Goal: Transaction & Acquisition: Book appointment/travel/reservation

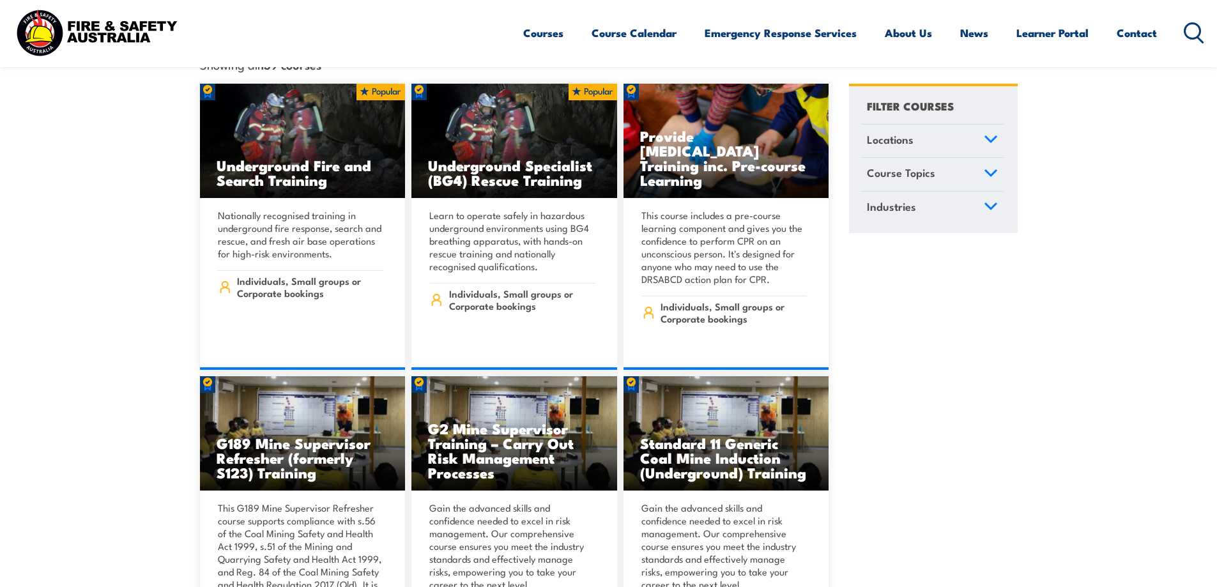
scroll to position [64, 0]
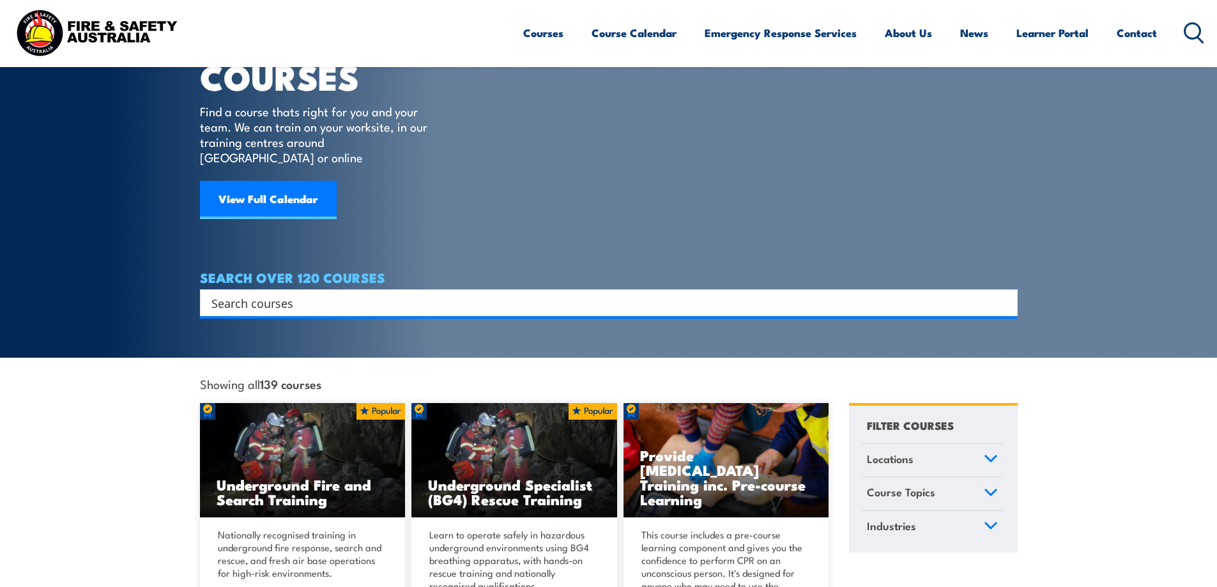
click at [916, 484] on span "Course Topics" at bounding box center [901, 492] width 68 height 17
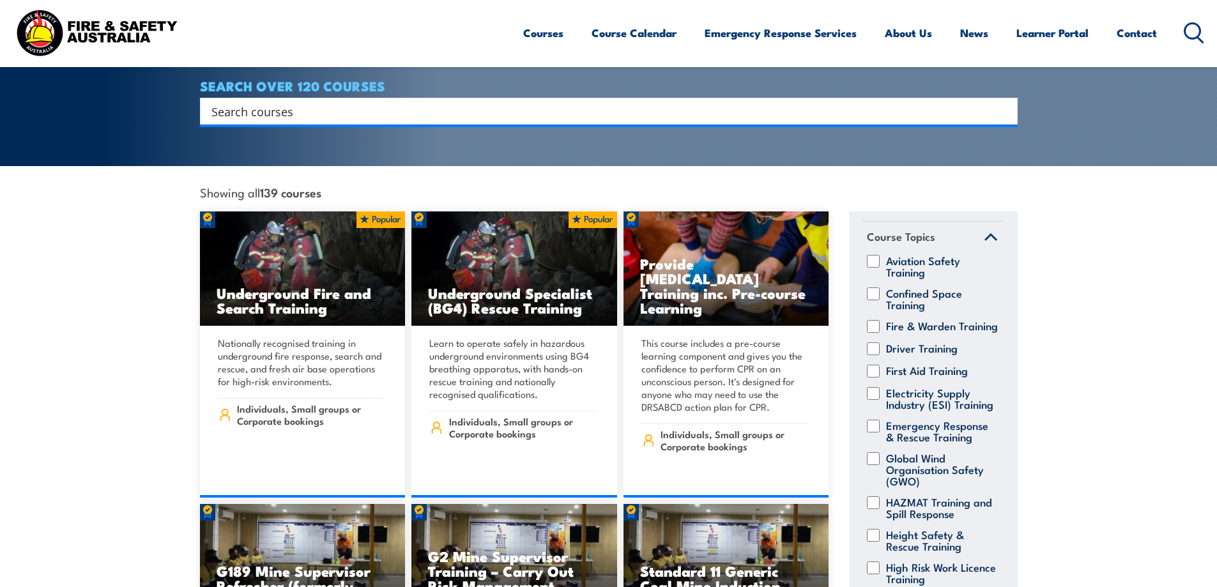
click at [877, 320] on input "Fire & Warden Training" at bounding box center [873, 326] width 13 height 13
checkbox input "true"
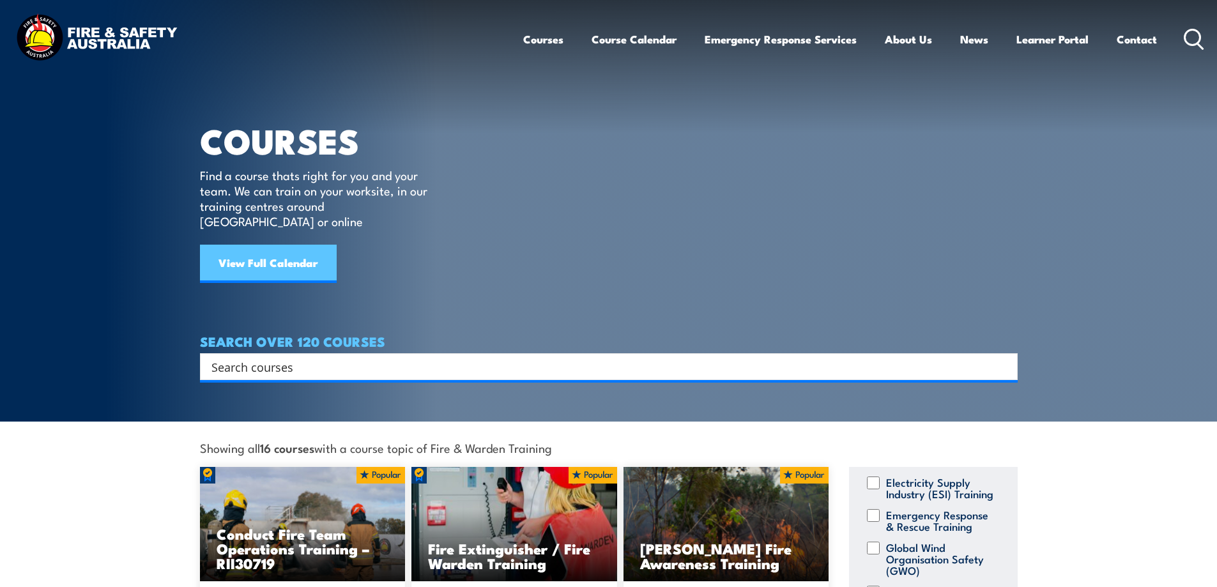
click at [277, 247] on link "View Full Calendar" at bounding box center [268, 264] width 137 height 38
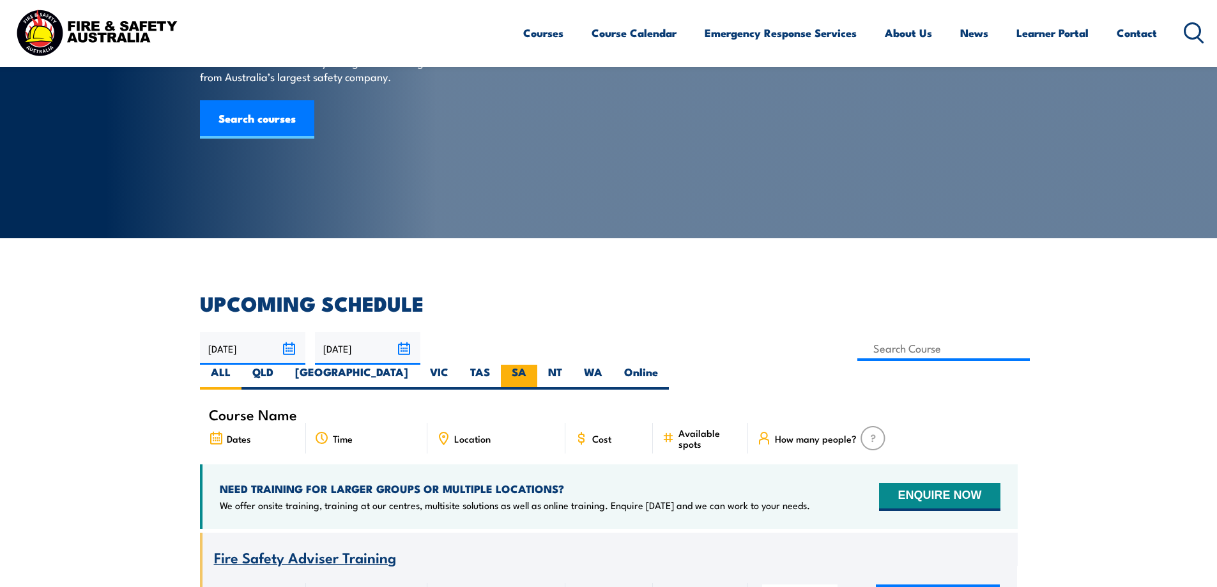
click at [537, 365] on label "SA" at bounding box center [519, 377] width 36 height 25
click at [535, 365] on input "SA" at bounding box center [530, 369] width 8 height 8
radio input "true"
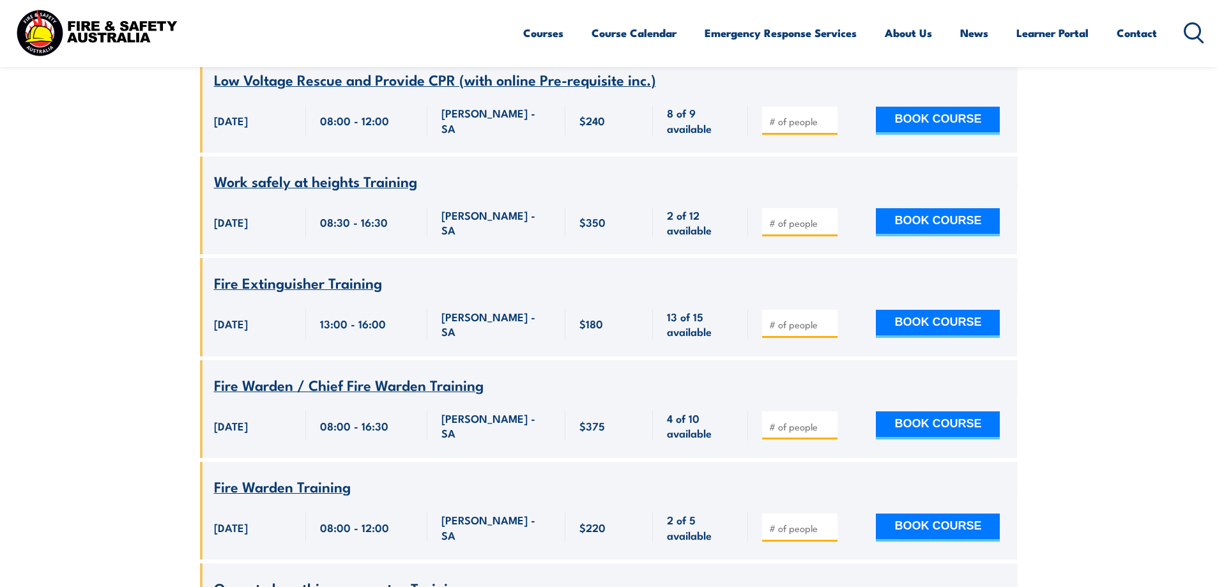
scroll to position [2083, 0]
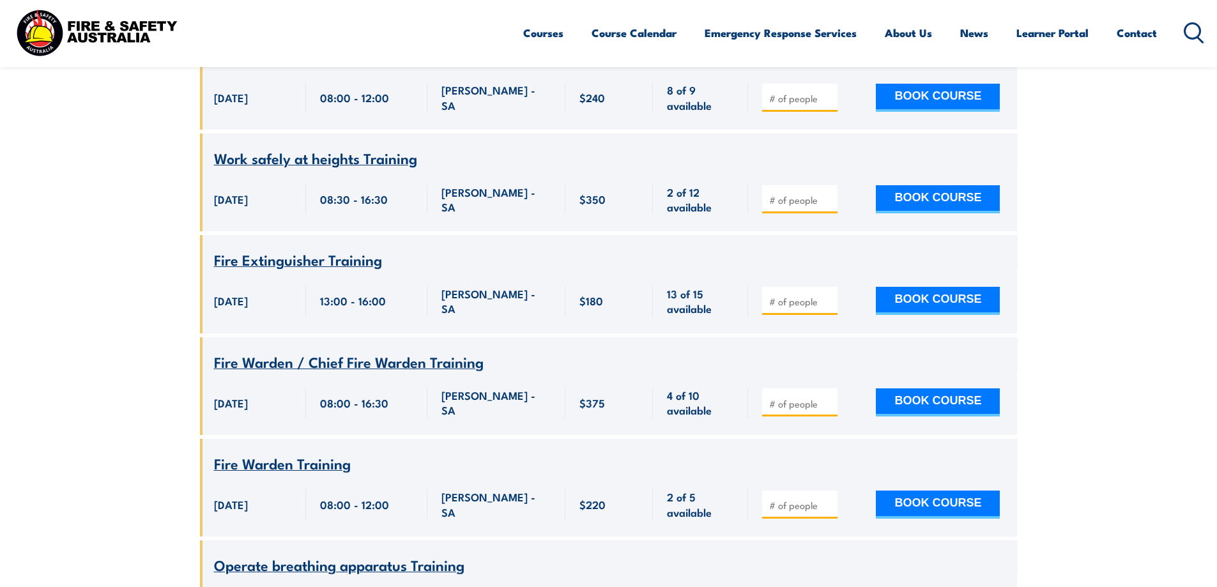
click at [792, 397] on input "number" at bounding box center [801, 403] width 64 height 13
type input "1"
click at [236, 395] on span "29 August 2025" at bounding box center [231, 402] width 34 height 15
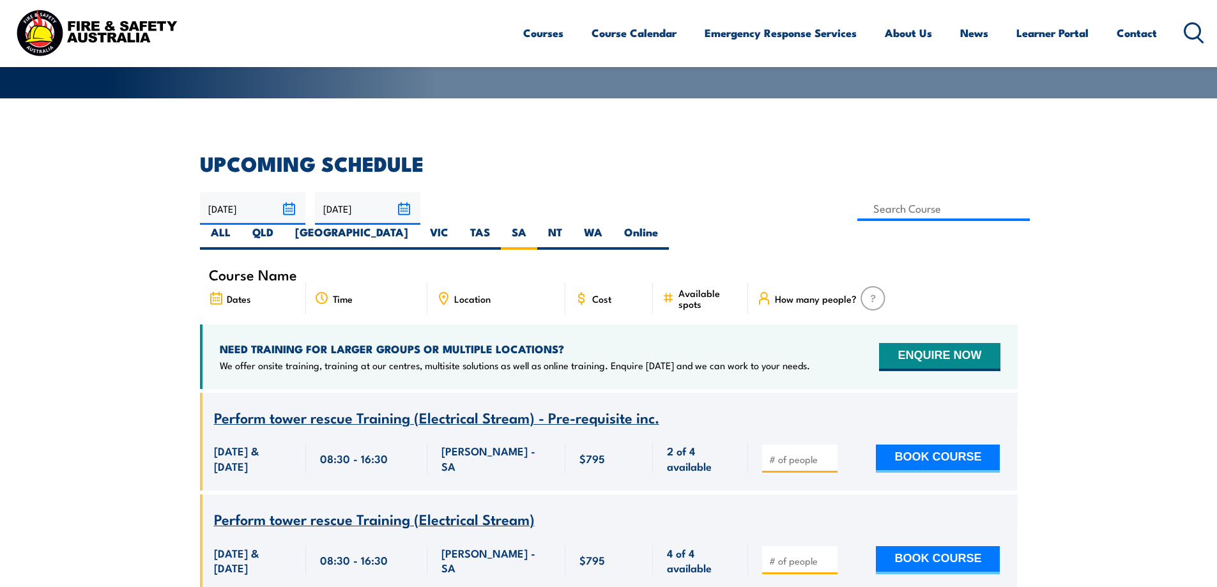
scroll to position [230, 0]
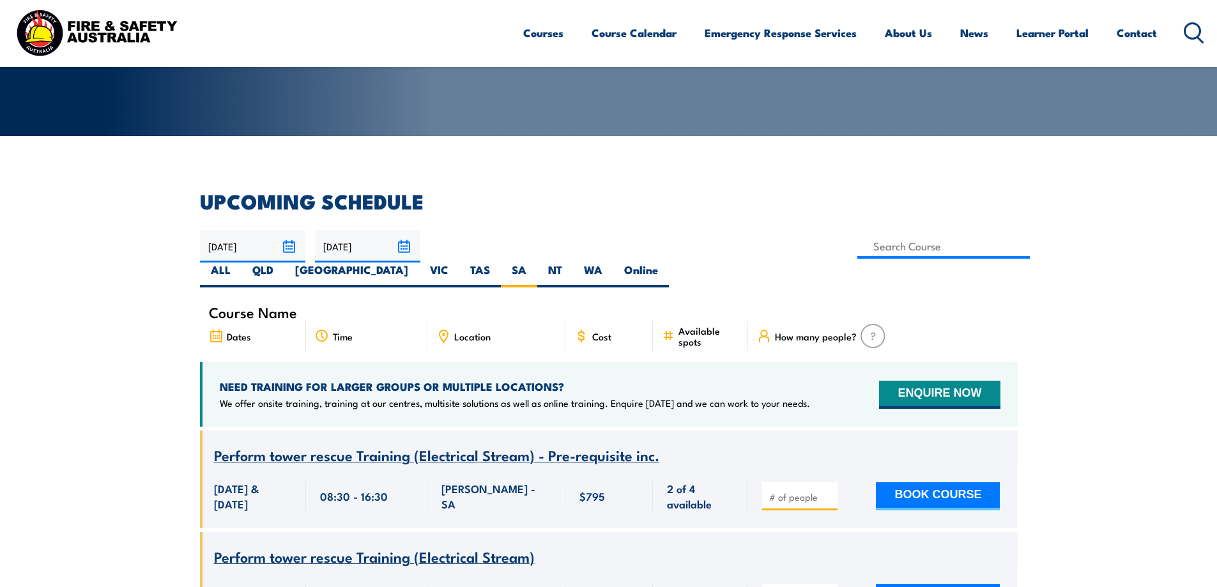
click at [293, 244] on input "17/08/2025" at bounding box center [252, 246] width 105 height 33
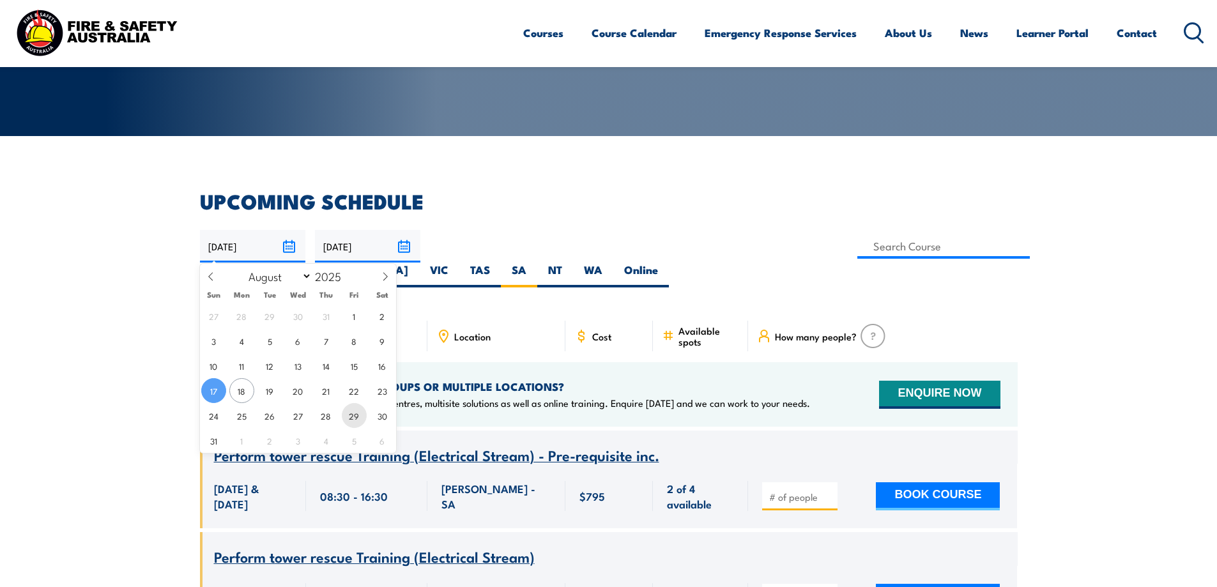
click at [355, 420] on span "29" at bounding box center [354, 415] width 25 height 25
type input "29/08/2025"
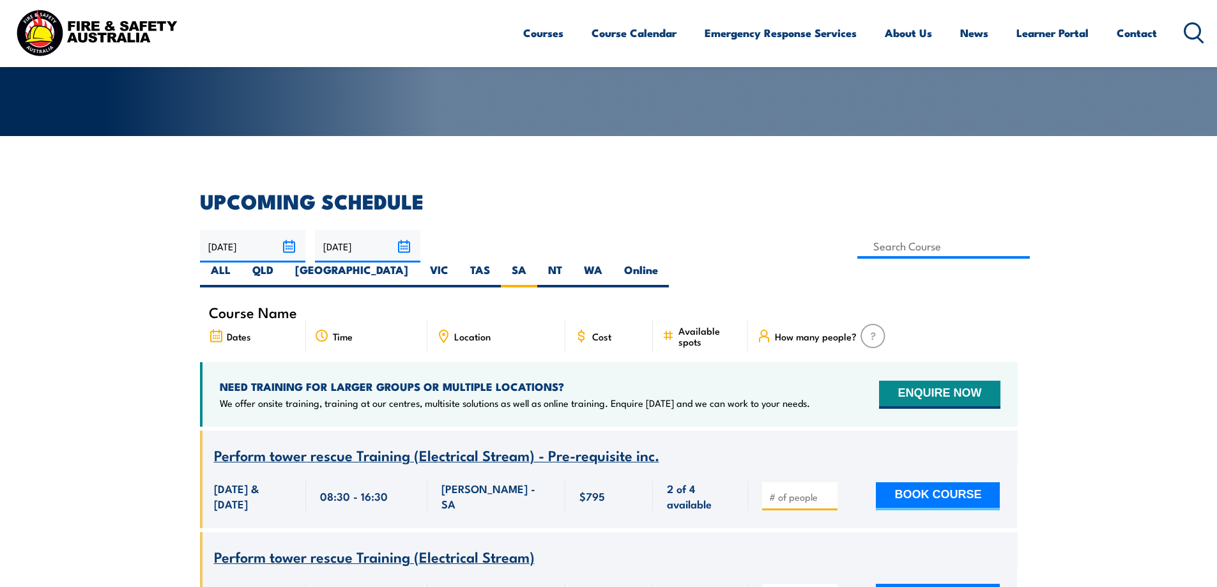
click at [401, 247] on input "16/10/2025" at bounding box center [367, 246] width 105 height 33
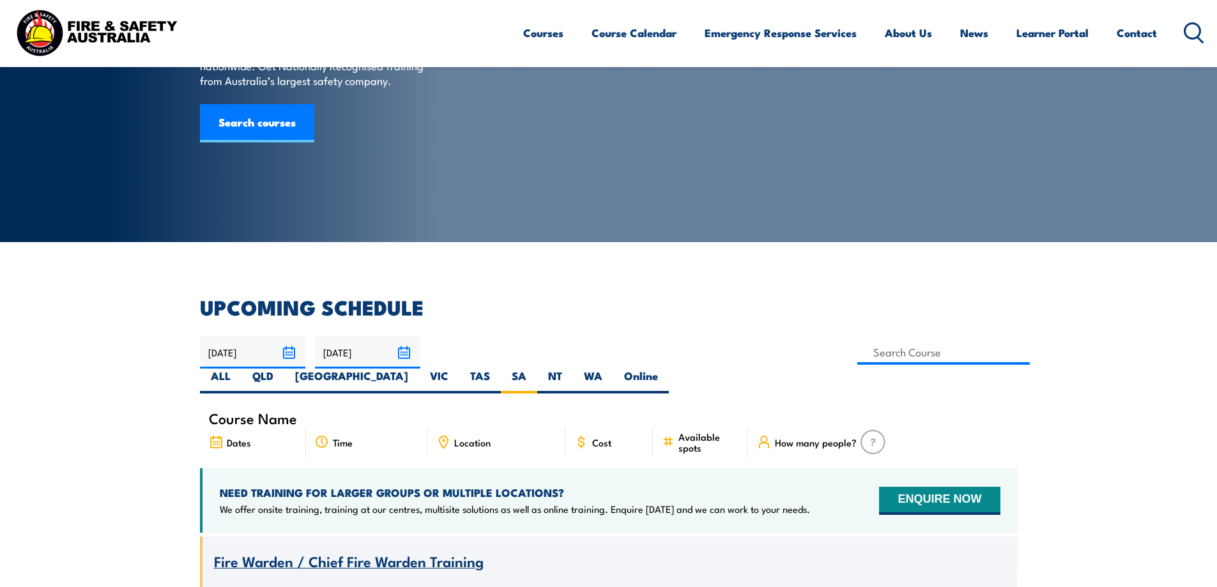
scroll to position [128, 0]
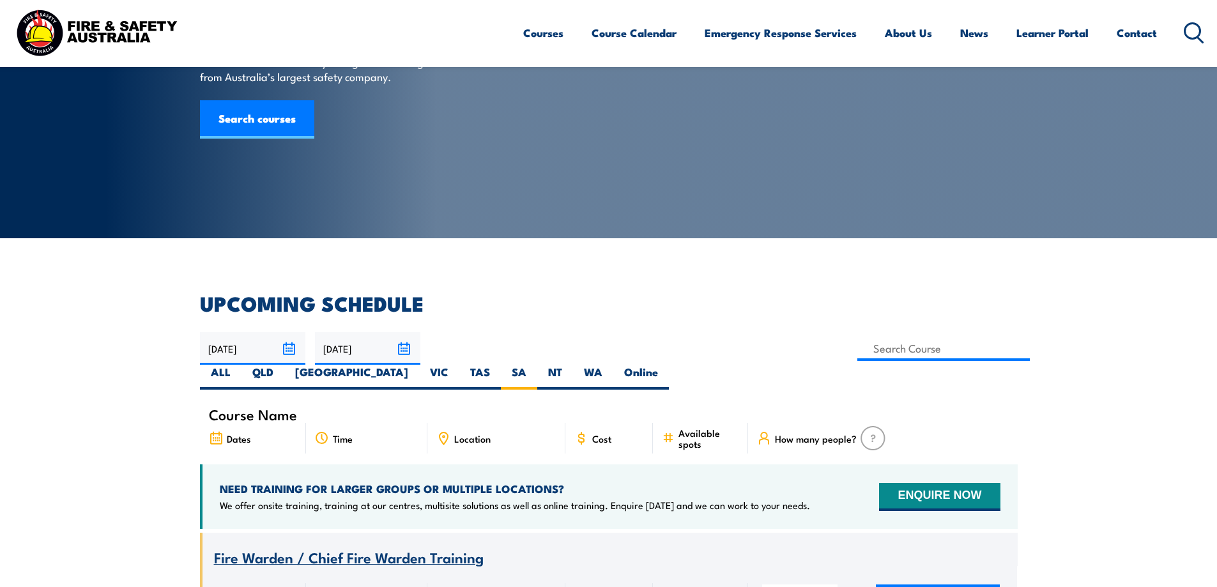
click at [412, 351] on input "[DATE]" at bounding box center [367, 348] width 105 height 33
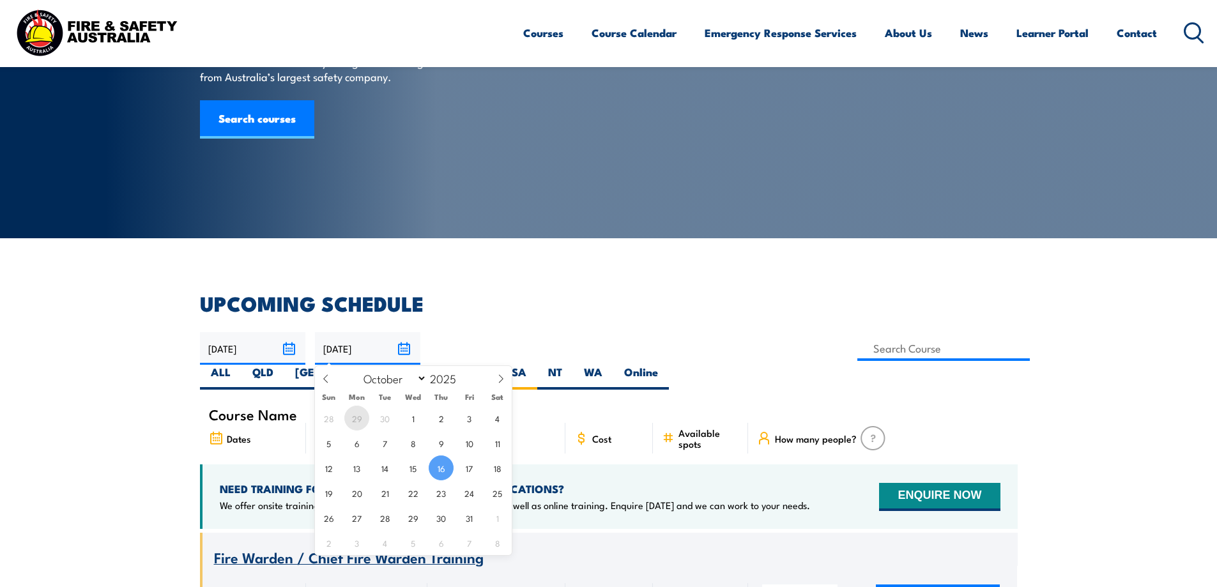
click at [360, 424] on span "29" at bounding box center [356, 418] width 25 height 25
type input "[DATE]"
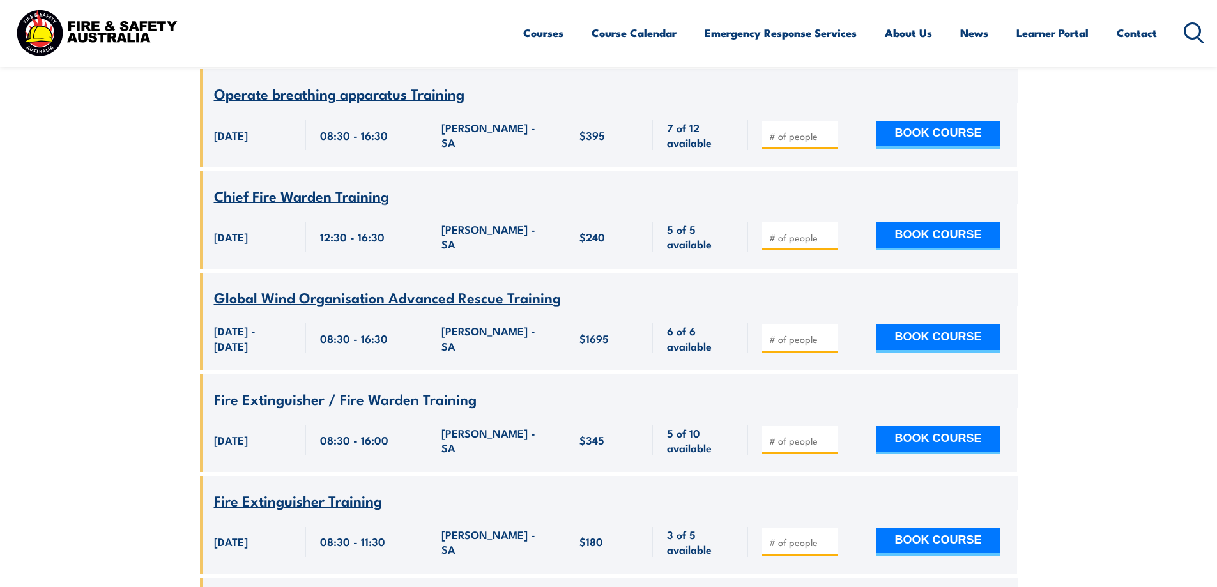
scroll to position [677, 0]
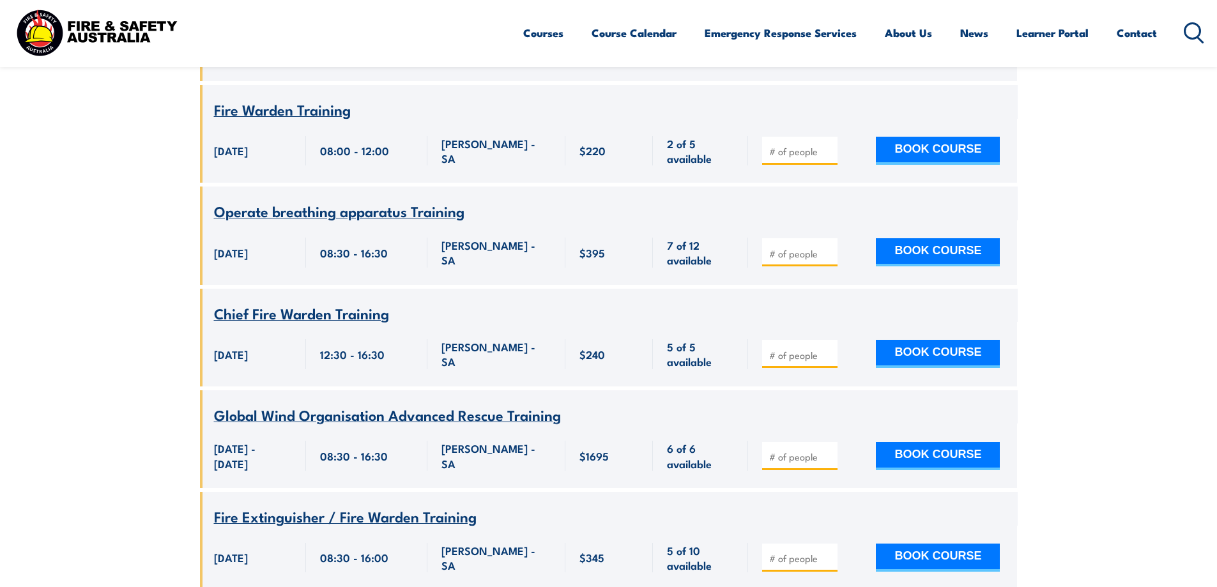
click at [804, 349] on input "number" at bounding box center [801, 355] width 64 height 13
type input "1"
click at [827, 349] on input "1" at bounding box center [801, 355] width 64 height 13
click at [950, 340] on button "BOOK COURSE" at bounding box center [938, 354] width 124 height 28
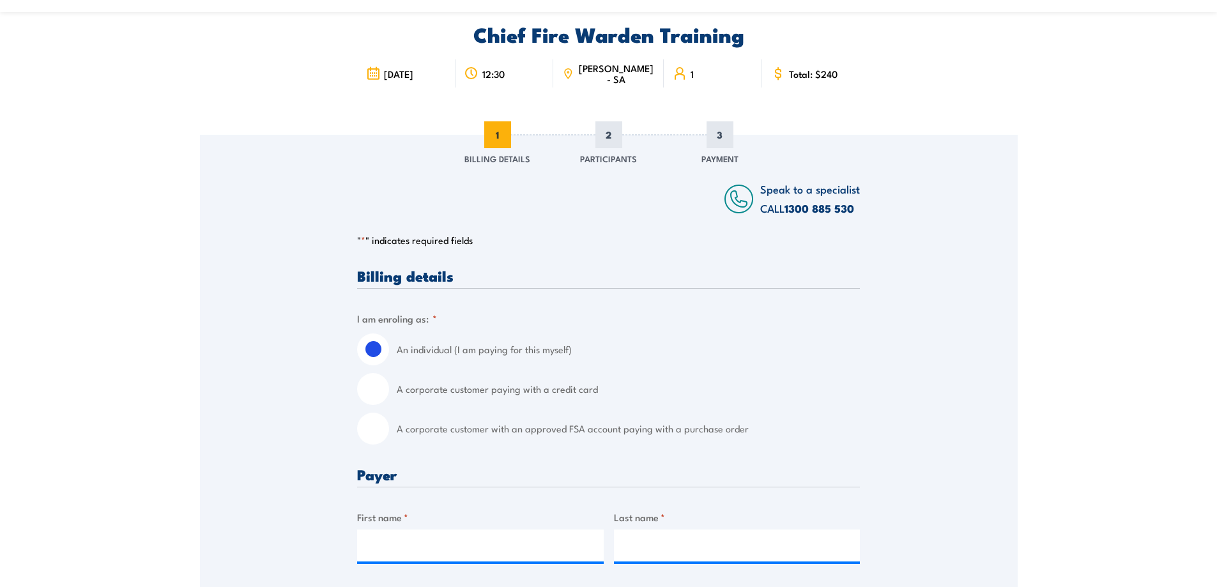
scroll to position [64, 0]
